Goal: Task Accomplishment & Management: Manage account settings

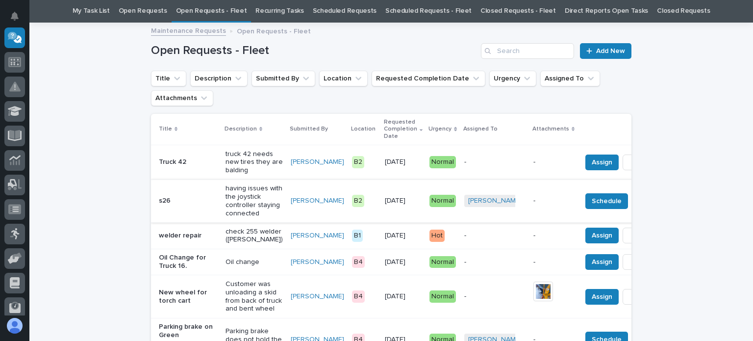
scroll to position [49, 0]
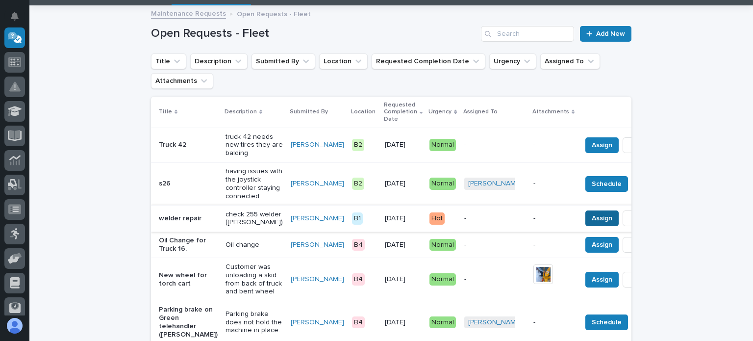
click at [592, 224] on span "Assign" at bounding box center [602, 218] width 21 height 12
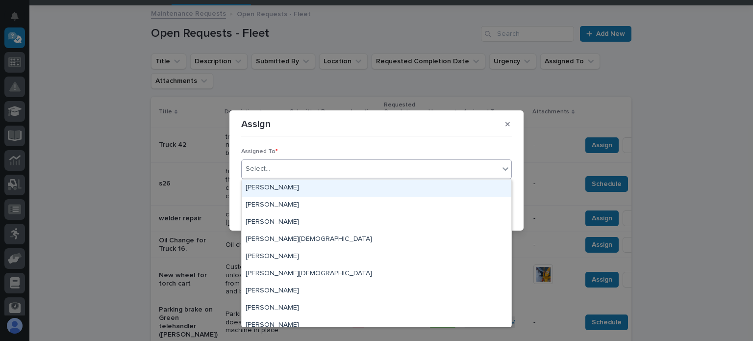
click at [259, 165] on div "Select..." at bounding box center [258, 169] width 25 height 10
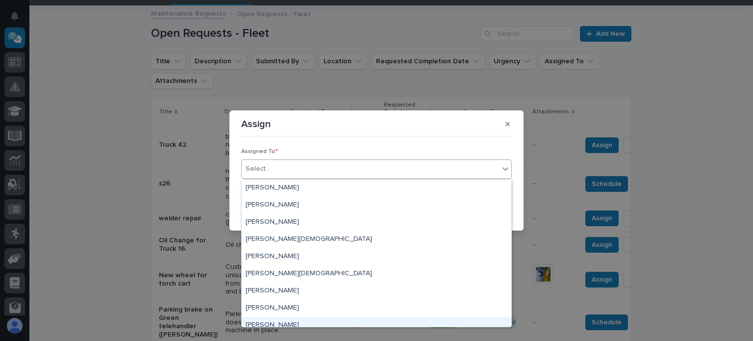
click at [269, 322] on div "[PERSON_NAME]" at bounding box center [377, 325] width 270 height 17
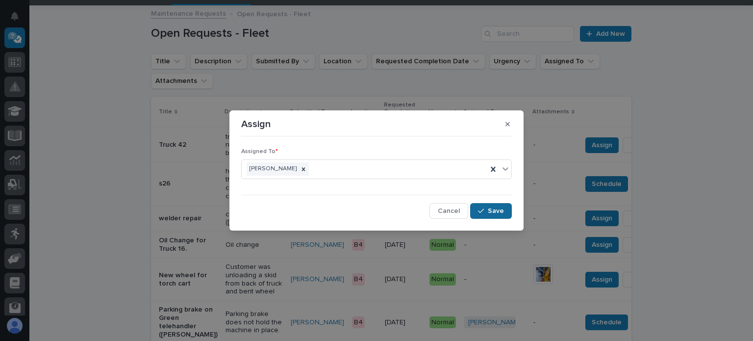
click at [496, 206] on span "Save" at bounding box center [496, 210] width 16 height 9
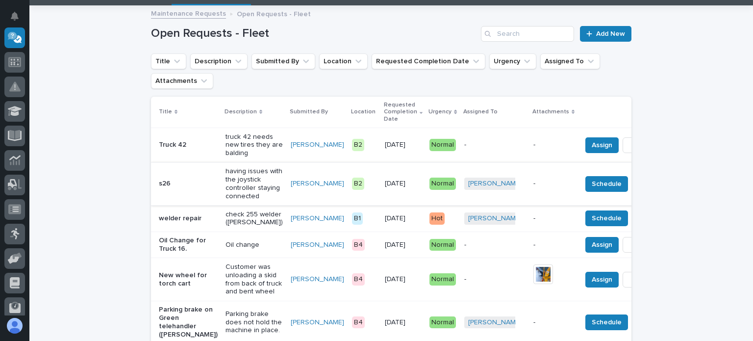
scroll to position [98, 0]
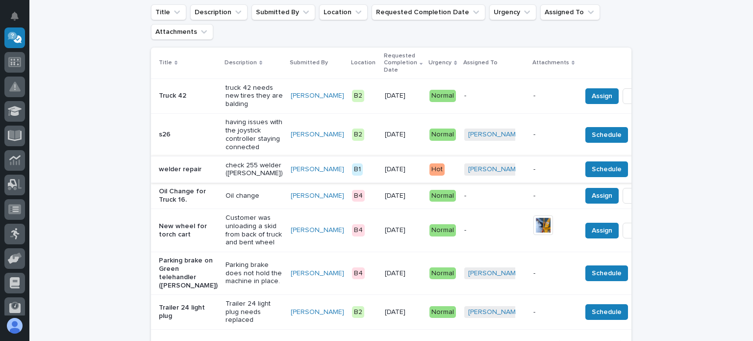
click at [632, 177] on button "Done" at bounding box center [649, 169] width 34 height 16
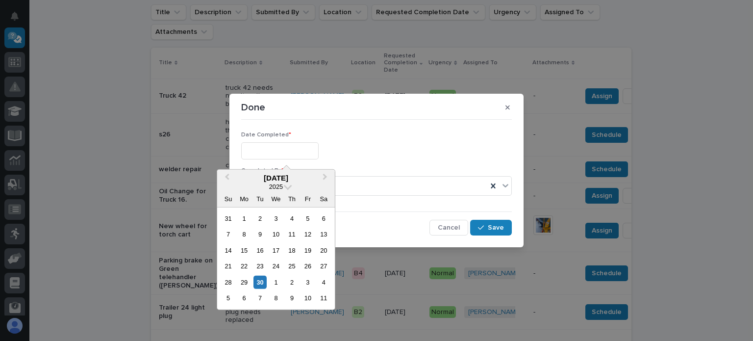
click at [257, 149] on input "text" at bounding box center [279, 150] width 77 height 17
click at [259, 276] on div "30" at bounding box center [259, 282] width 13 height 13
type input "**********"
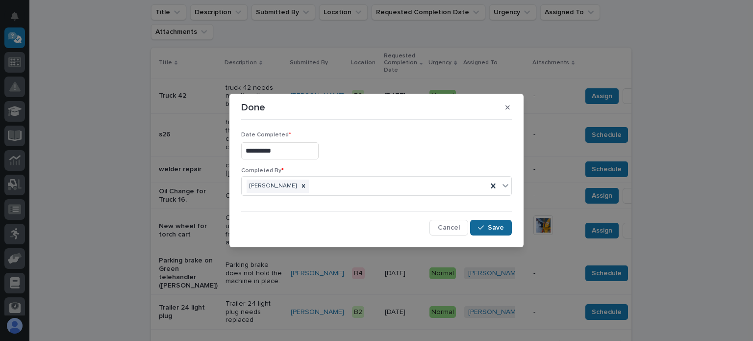
click at [488, 222] on button "Save" at bounding box center [491, 228] width 42 height 16
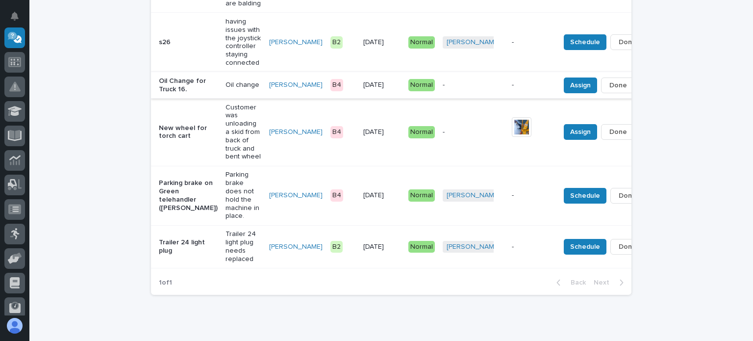
scroll to position [253, 0]
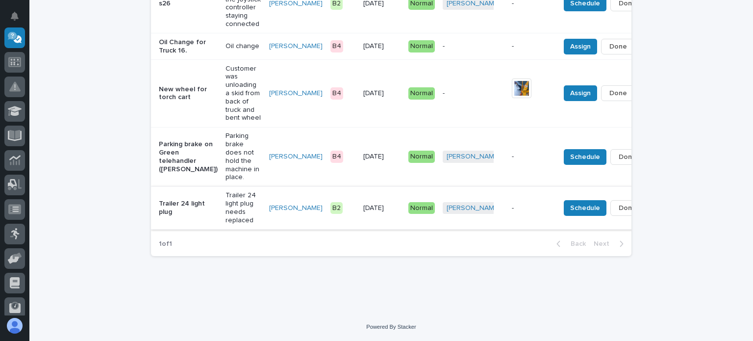
click at [619, 203] on span "Done" at bounding box center [628, 208] width 18 height 12
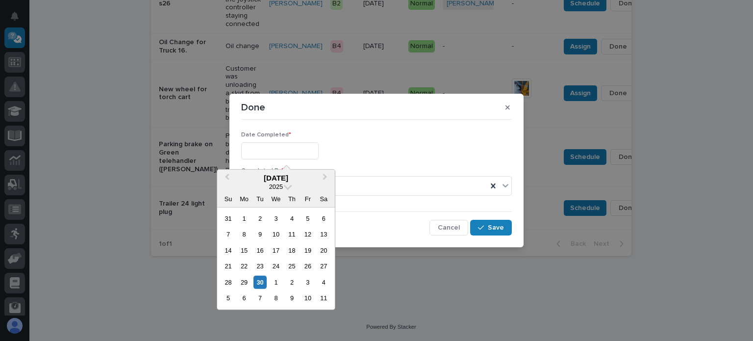
click at [252, 151] on input "text" at bounding box center [279, 150] width 77 height 17
click at [262, 278] on div "30" at bounding box center [259, 282] width 13 height 13
type input "**********"
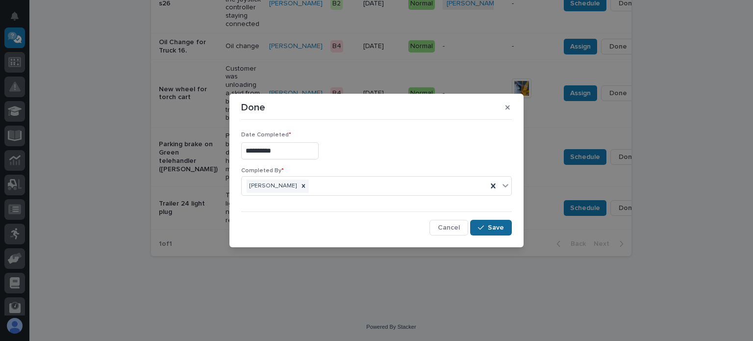
click at [485, 221] on button "Save" at bounding box center [491, 228] width 42 height 16
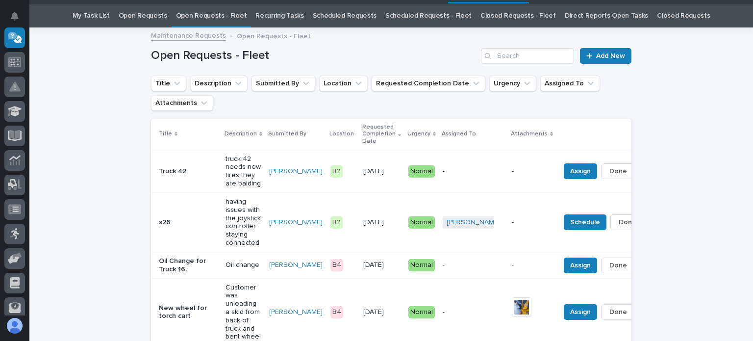
scroll to position [14, 0]
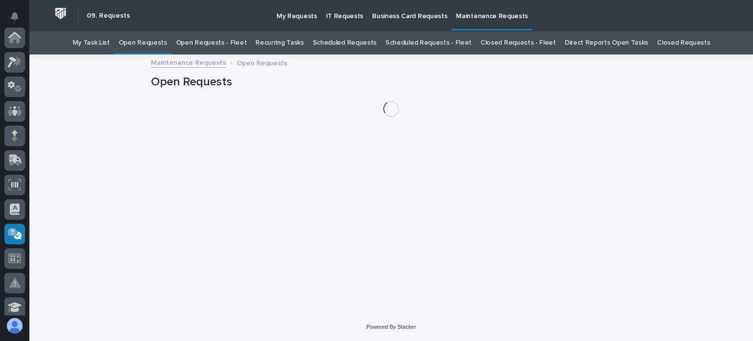
scroll to position [196, 0]
